Goal: Check status: Check status

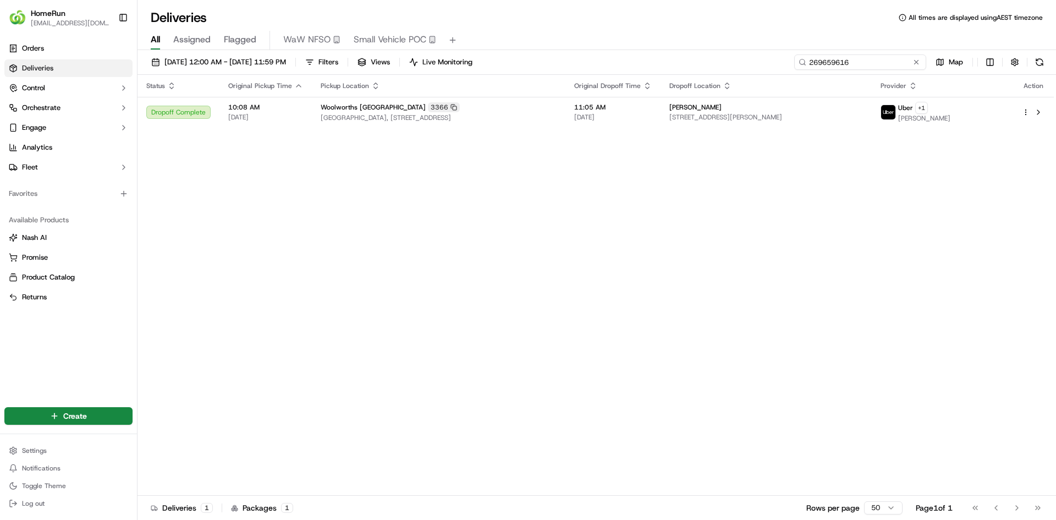
drag, startPoint x: 889, startPoint y: 64, endPoint x: 342, endPoint y: 35, distance: 548.6
click at [343, 36] on div "Deliveries All times are displayed using AEST timezone All Assigned Flagged WaW…" at bounding box center [596, 260] width 918 height 520
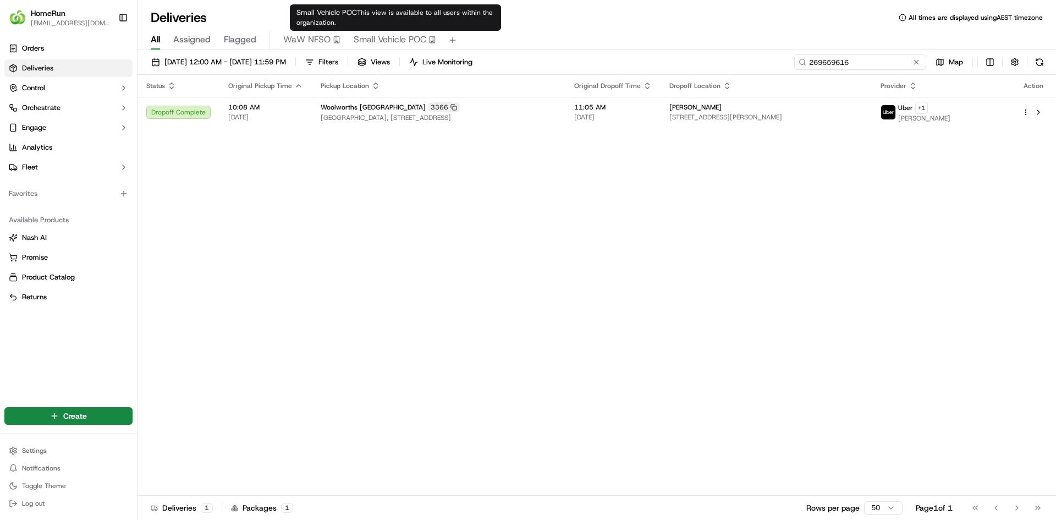
paste input "93450"
type input "269934506"
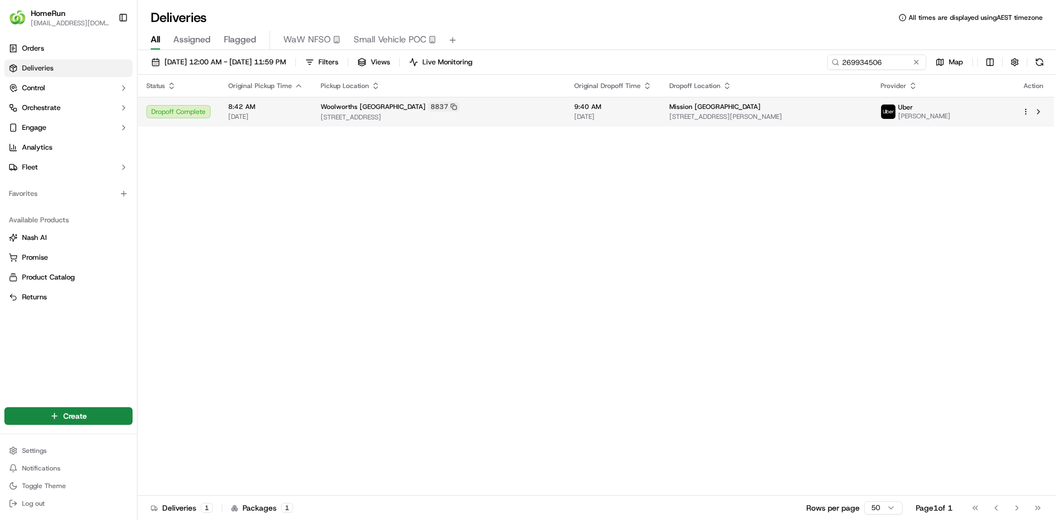
click at [630, 121] on td "9:40 AM [DATE]" at bounding box center [612, 112] width 95 height 30
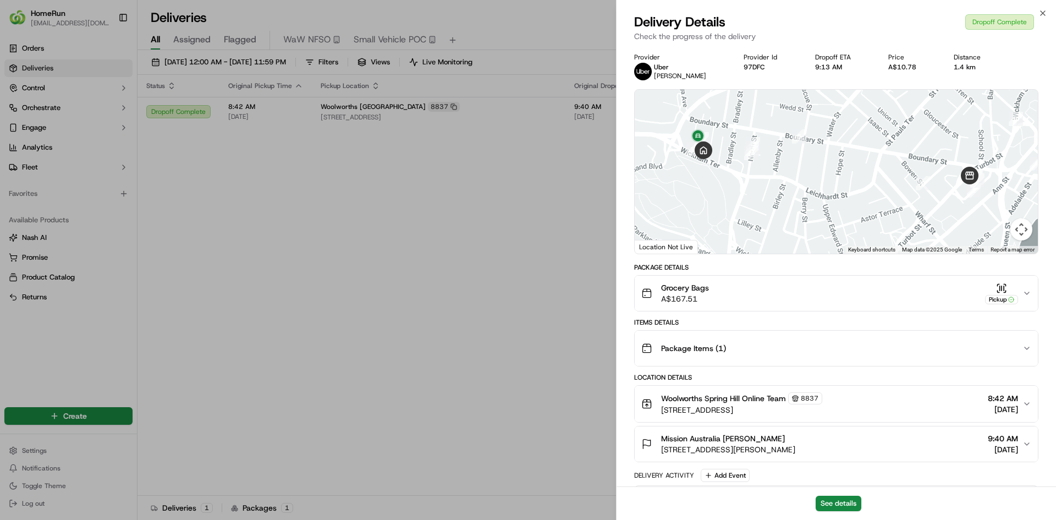
click at [1025, 295] on icon "button" at bounding box center [1026, 293] width 9 height 9
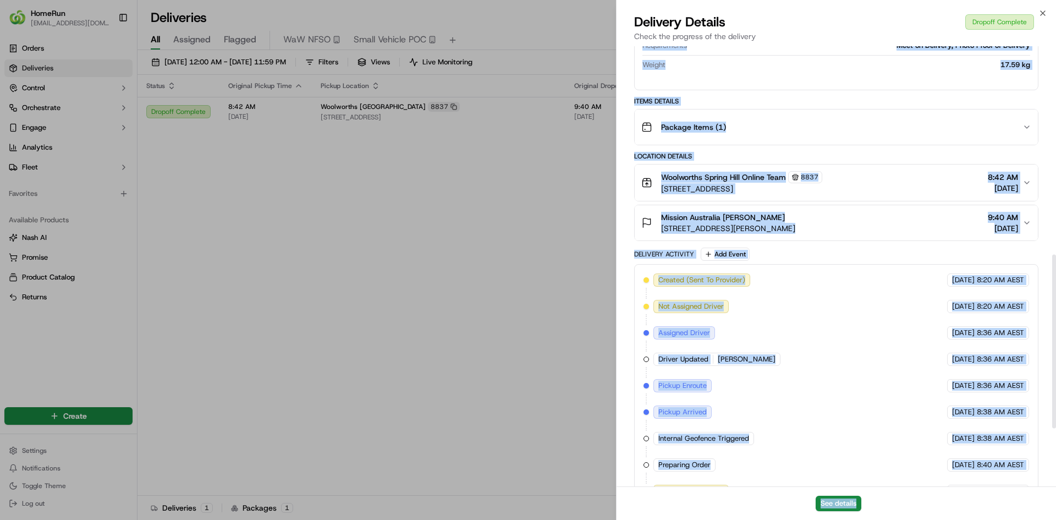
scroll to position [673, 0]
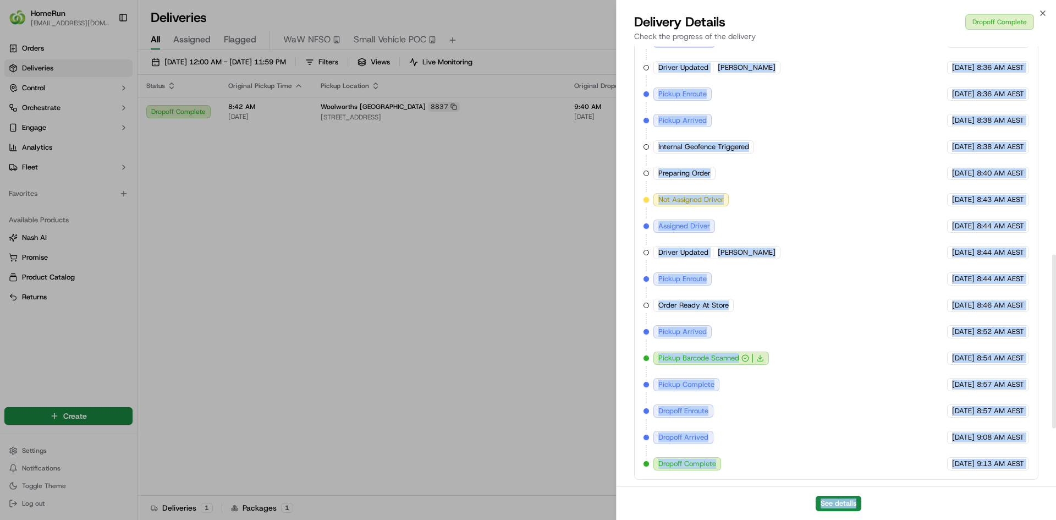
drag, startPoint x: 969, startPoint y: 428, endPoint x: 966, endPoint y: 504, distance: 76.5
click at [966, 504] on div "Delivery Details Dropoff Complete Check the progress of the delivery Provider U…" at bounding box center [836, 266] width 439 height 507
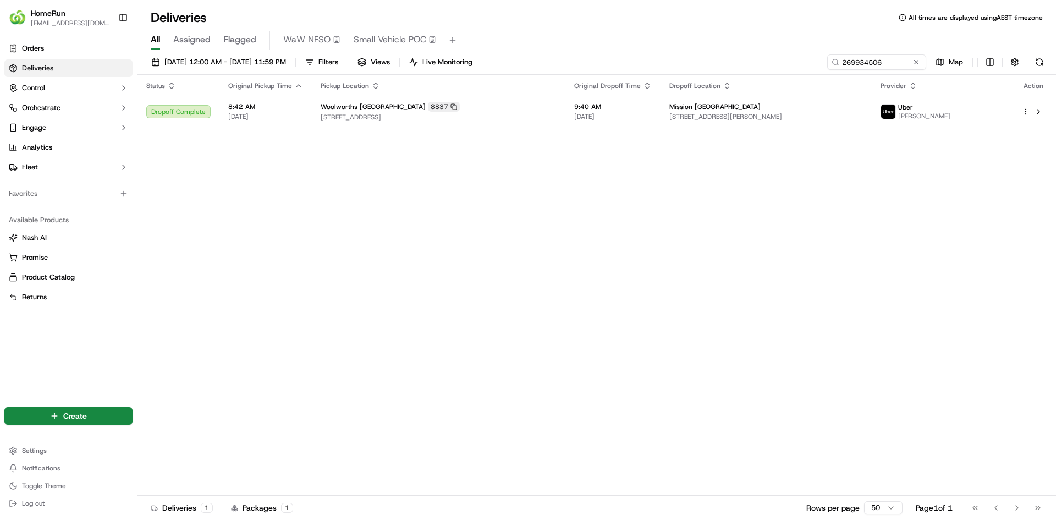
drag, startPoint x: 516, startPoint y: 422, endPoint x: 521, endPoint y: 407, distance: 15.8
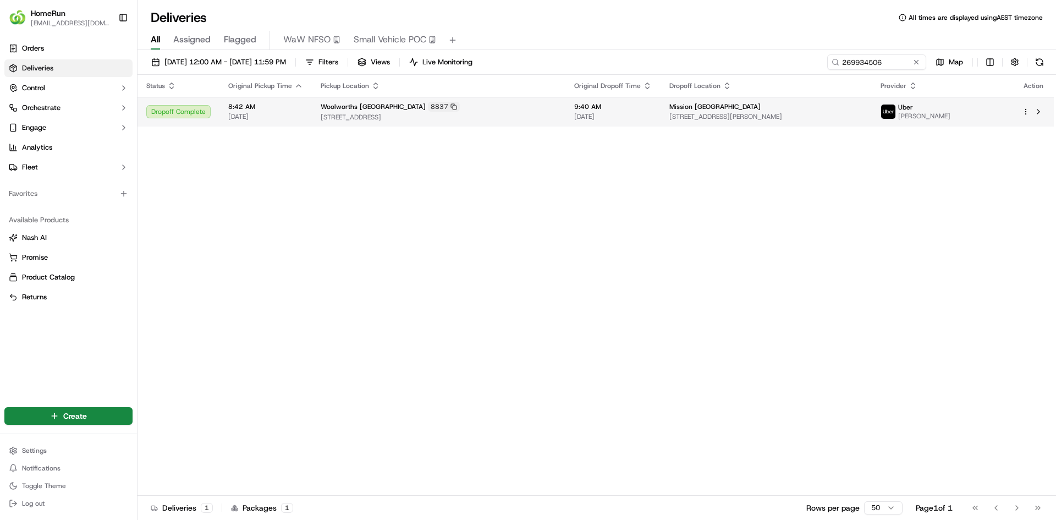
click at [565, 120] on td "9:40 AM [DATE]" at bounding box center [612, 112] width 95 height 30
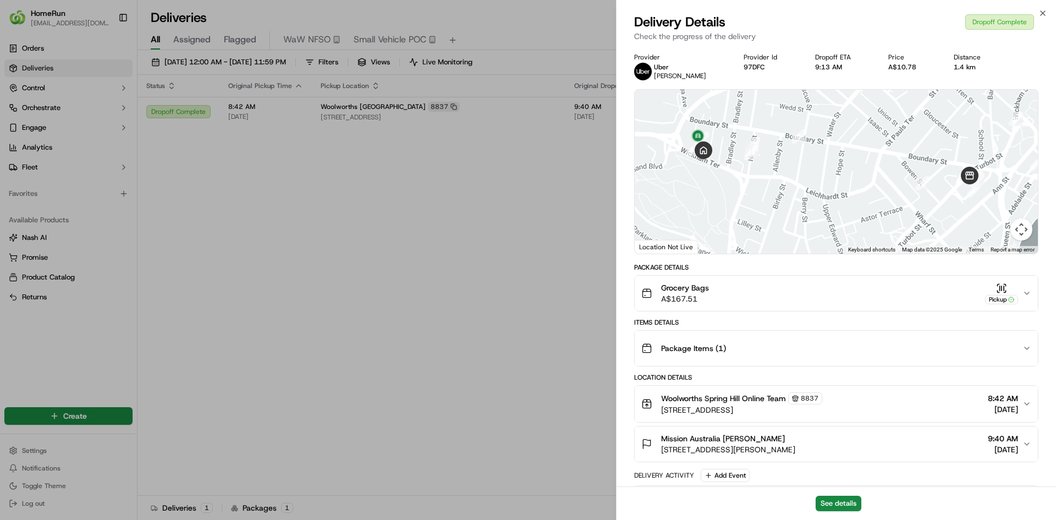
click at [1021, 442] on div "Mission [GEOGRAPHIC_DATA] [PERSON_NAME] [STREET_ADDRESS][PERSON_NAME] 9:40 AM […" at bounding box center [831, 444] width 381 height 22
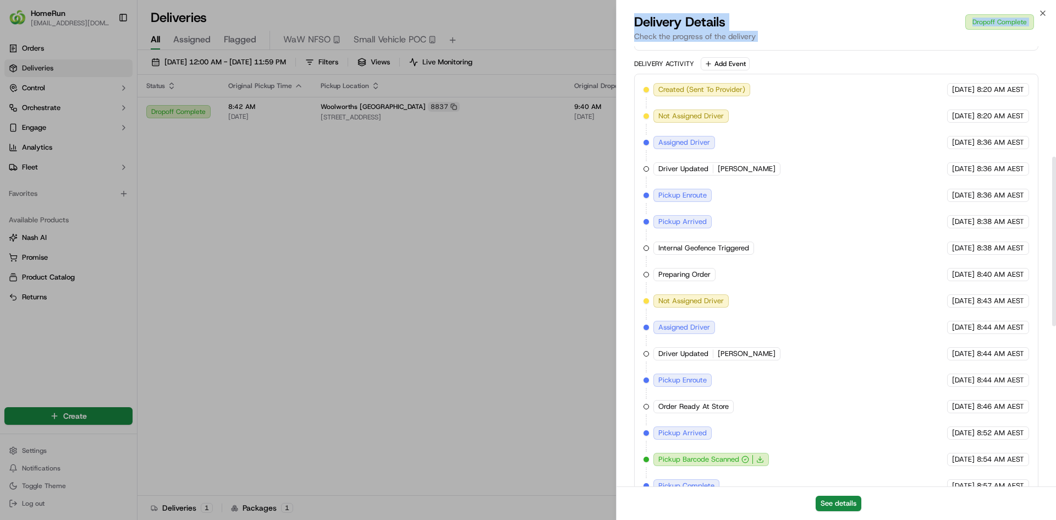
scroll to position [704, 0]
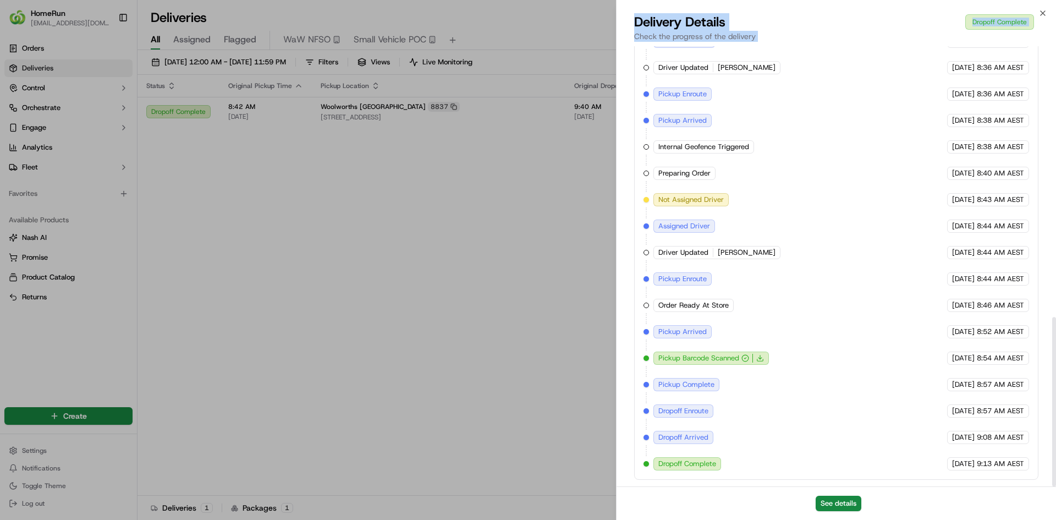
drag, startPoint x: 945, startPoint y: 498, endPoint x: 899, endPoint y: 498, distance: 45.6
click at [953, 519] on html "HomeRun [EMAIL_ADDRESS][DOMAIN_NAME] Toggle Sidebar Orders Deliveries Control O…" at bounding box center [528, 260] width 1056 height 520
click at [965, 464] on span "[DATE]" at bounding box center [963, 464] width 23 height 10
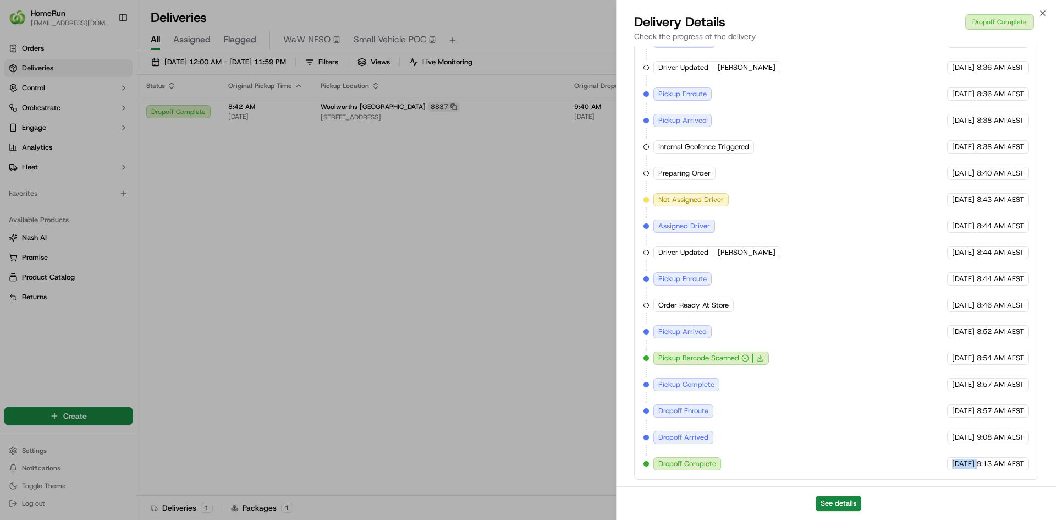
click at [977, 462] on span "9:13 AM AEST" at bounding box center [1000, 464] width 47 height 10
click at [977, 461] on span "9:13 AM AEST" at bounding box center [1000, 464] width 47 height 10
click at [970, 463] on span "[DATE]" at bounding box center [963, 464] width 23 height 10
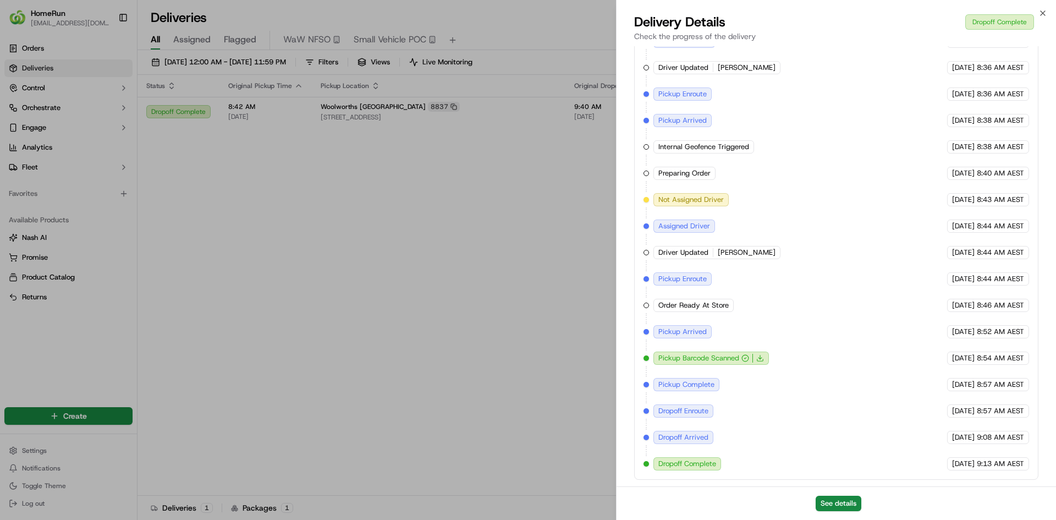
click at [970, 463] on span "[DATE]" at bounding box center [963, 464] width 23 height 10
click at [994, 463] on span "9:13 AM AEST" at bounding box center [1000, 464] width 47 height 10
drag, startPoint x: 994, startPoint y: 463, endPoint x: 900, endPoint y: 465, distance: 94.6
click at [900, 465] on div "Created (Sent To Provider) Uber [DATE] 8:20 AM AEST Not Assigned Driver Uber [D…" at bounding box center [836, 226] width 386 height 488
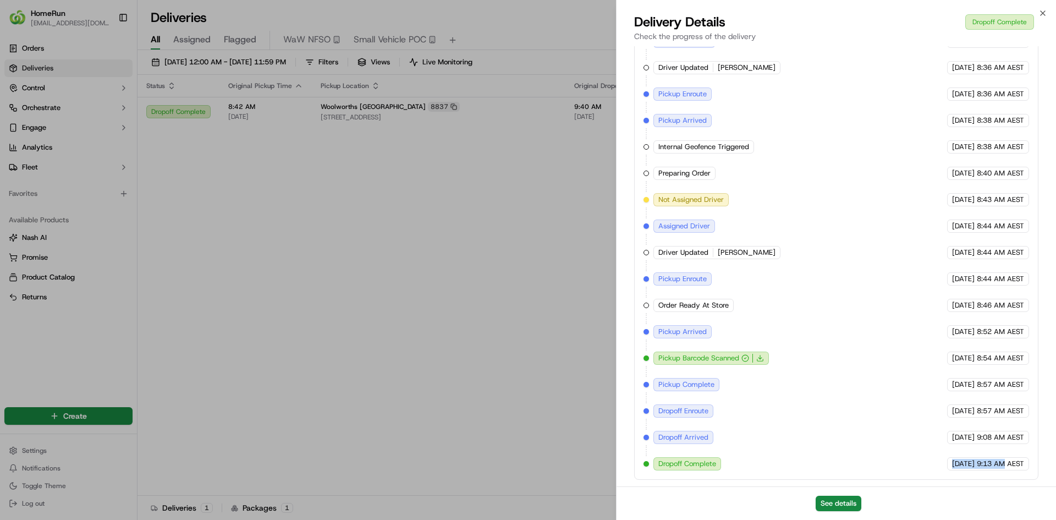
click at [952, 461] on span "[DATE]" at bounding box center [963, 464] width 23 height 10
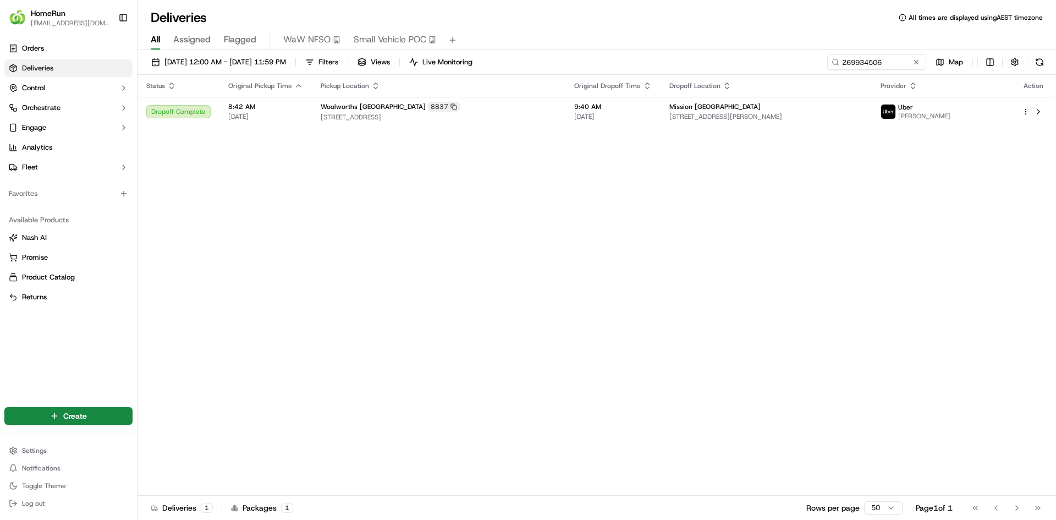
drag, startPoint x: 951, startPoint y: 461, endPoint x: 483, endPoint y: 359, distance: 479.0
click at [635, 254] on div "Status Original Pickup Time Pickup Location Original Dropoff Time Dropoff Locat…" at bounding box center [595, 285] width 916 height 421
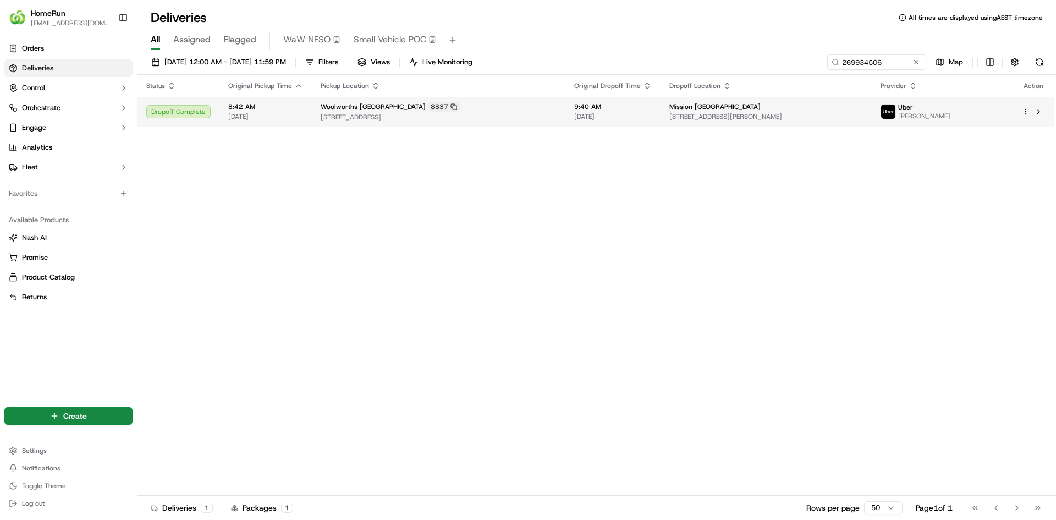
click at [574, 114] on span "[DATE]" at bounding box center [613, 116] width 78 height 9
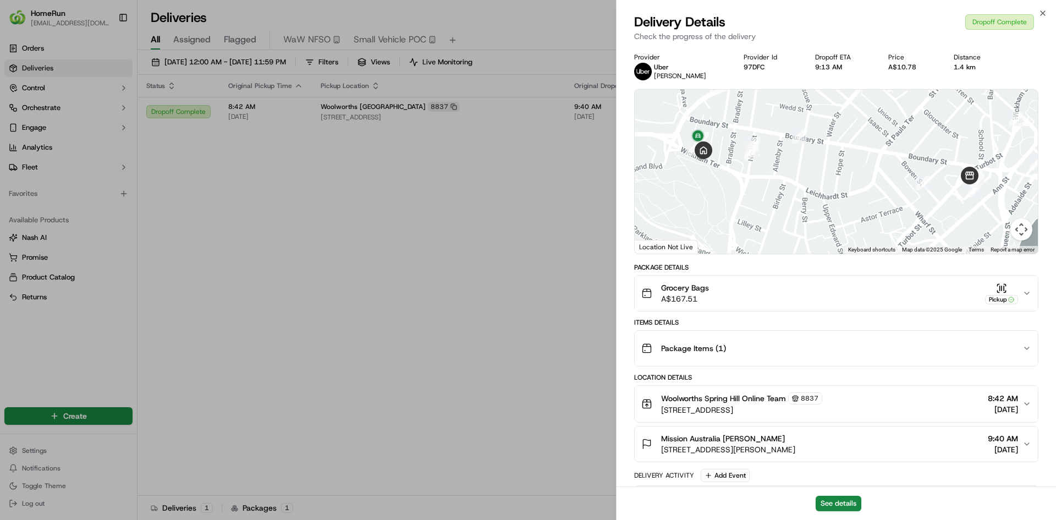
drag, startPoint x: 896, startPoint y: 365, endPoint x: 928, endPoint y: 546, distance: 183.7
click at [928, 519] on html "HomeRun [EMAIL_ADDRESS][DOMAIN_NAME] Toggle Sidebar Orders Deliveries Control O…" at bounding box center [528, 260] width 1056 height 520
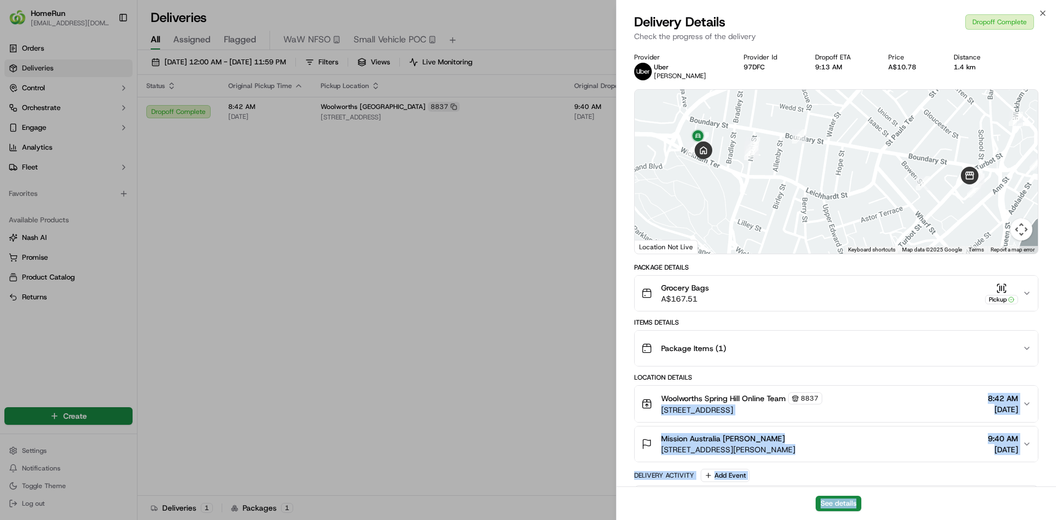
scroll to position [513, 0]
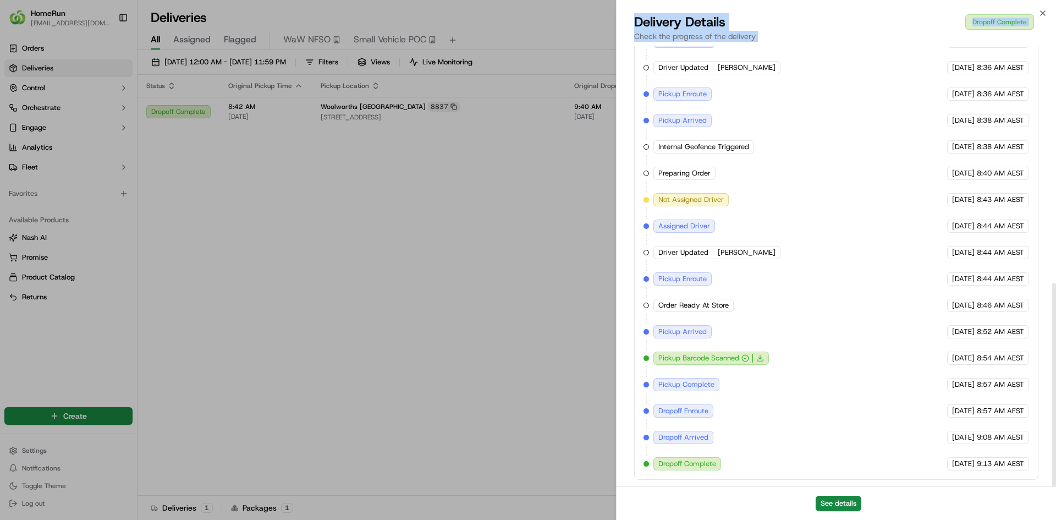
drag, startPoint x: 882, startPoint y: 398, endPoint x: 938, endPoint y: 546, distance: 158.0
click at [938, 519] on html "HomeRun [EMAIL_ADDRESS][DOMAIN_NAME] Toggle Sidebar Orders Deliveries Control O…" at bounding box center [528, 260] width 1056 height 520
drag, startPoint x: 932, startPoint y: 465, endPoint x: 1004, endPoint y: 467, distance: 72.1
click at [1004, 467] on div "[DATE] 9:13 AM AEST" at bounding box center [988, 463] width 82 height 13
copy div "[DATE] 9:13 AM"
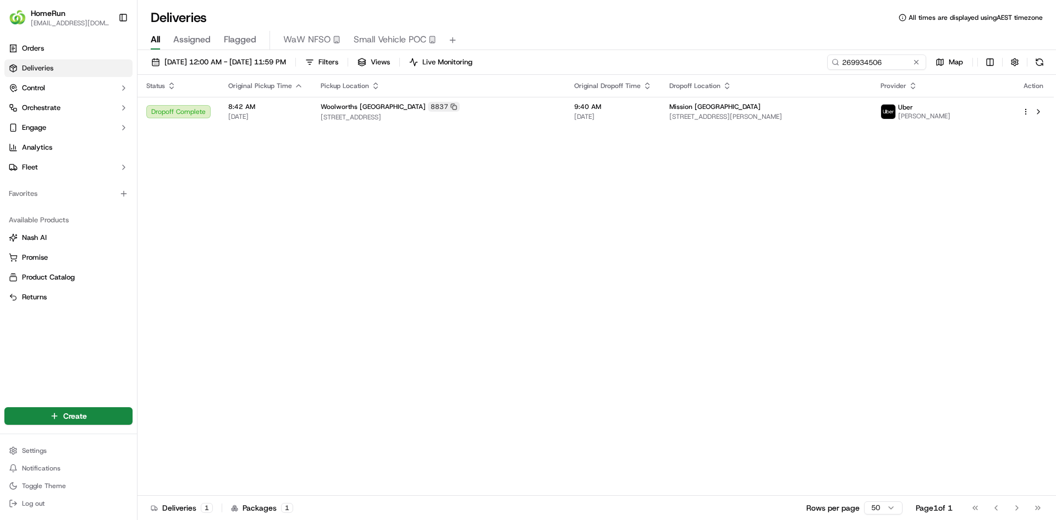
click at [546, 130] on div "Status Original Pickup Time Pickup Location Original Dropoff Time Dropoff Locat…" at bounding box center [595, 285] width 916 height 421
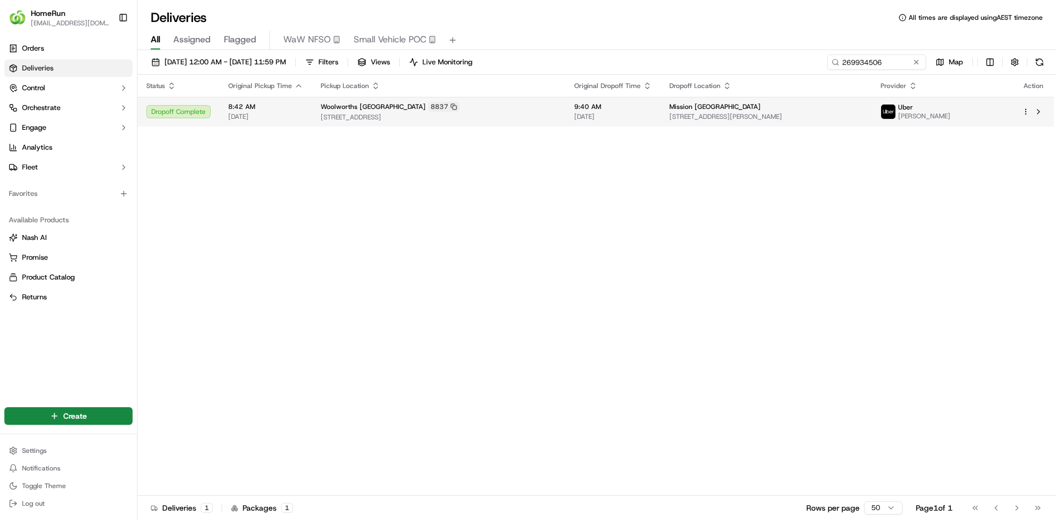
click at [565, 112] on td "9:40 AM [DATE]" at bounding box center [612, 112] width 95 height 30
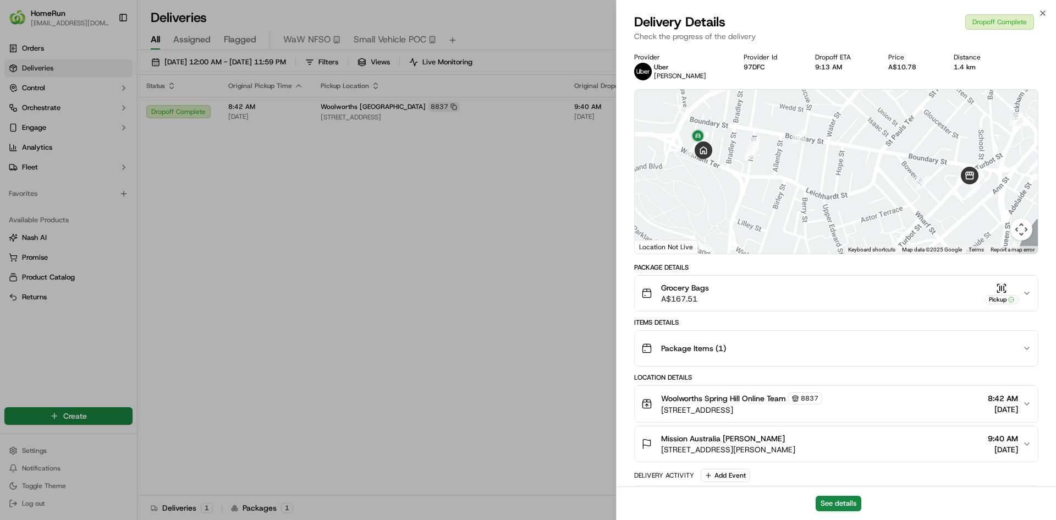
drag, startPoint x: 955, startPoint y: 386, endPoint x: 955, endPoint y: 546, distance: 160.0
click at [955, 519] on html "HomeRun [EMAIL_ADDRESS][DOMAIN_NAME] Toggle Sidebar Orders Deliveries Control O…" at bounding box center [528, 260] width 1056 height 520
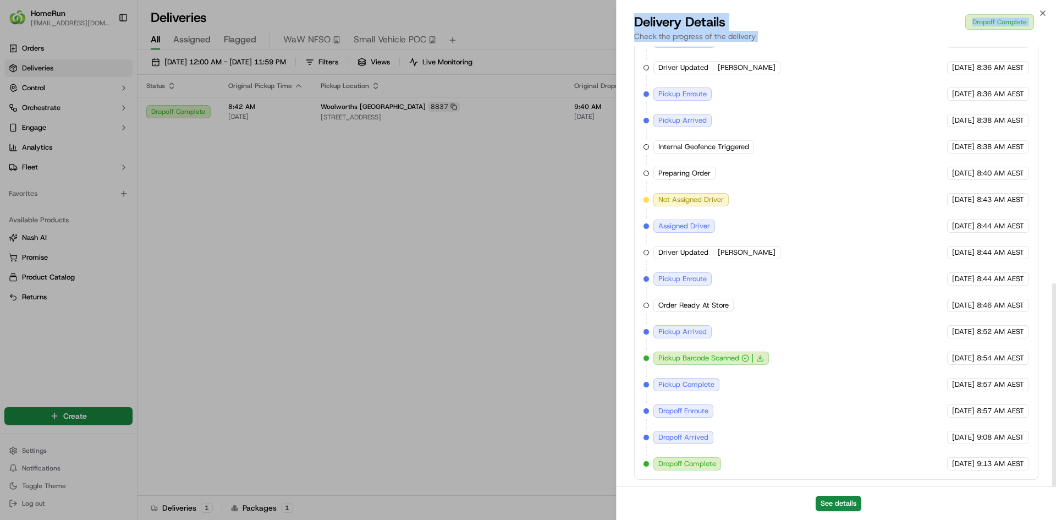
drag, startPoint x: 935, startPoint y: 378, endPoint x: 932, endPoint y: 546, distance: 167.8
click at [932, 519] on html "HomeRun [EMAIL_ADDRESS][DOMAIN_NAME] Toggle Sidebar Orders Deliveries Control O…" at bounding box center [528, 260] width 1056 height 520
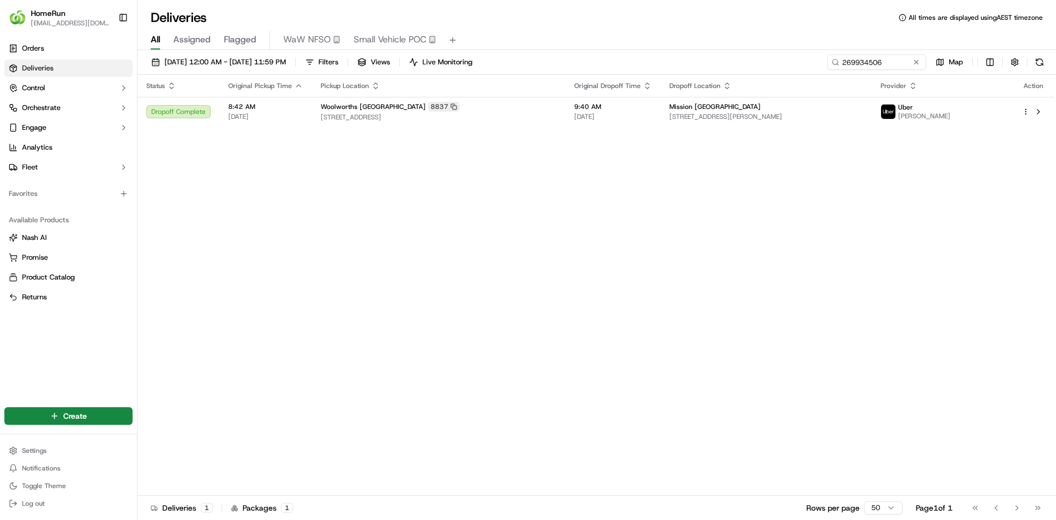
drag, startPoint x: 274, startPoint y: 275, endPoint x: 177, endPoint y: 97, distance: 203.0
click at [274, 274] on div "Status Original Pickup Time Pickup Location Original Dropoff Time Dropoff Locat…" at bounding box center [595, 285] width 916 height 421
drag, startPoint x: 715, startPoint y: 232, endPoint x: 749, endPoint y: 235, distance: 34.2
click at [722, 233] on div "Status Original Pickup Time Pickup Location Original Dropoff Time Dropoff Locat…" at bounding box center [595, 285] width 916 height 421
